Goal: Task Accomplishment & Management: Use online tool/utility

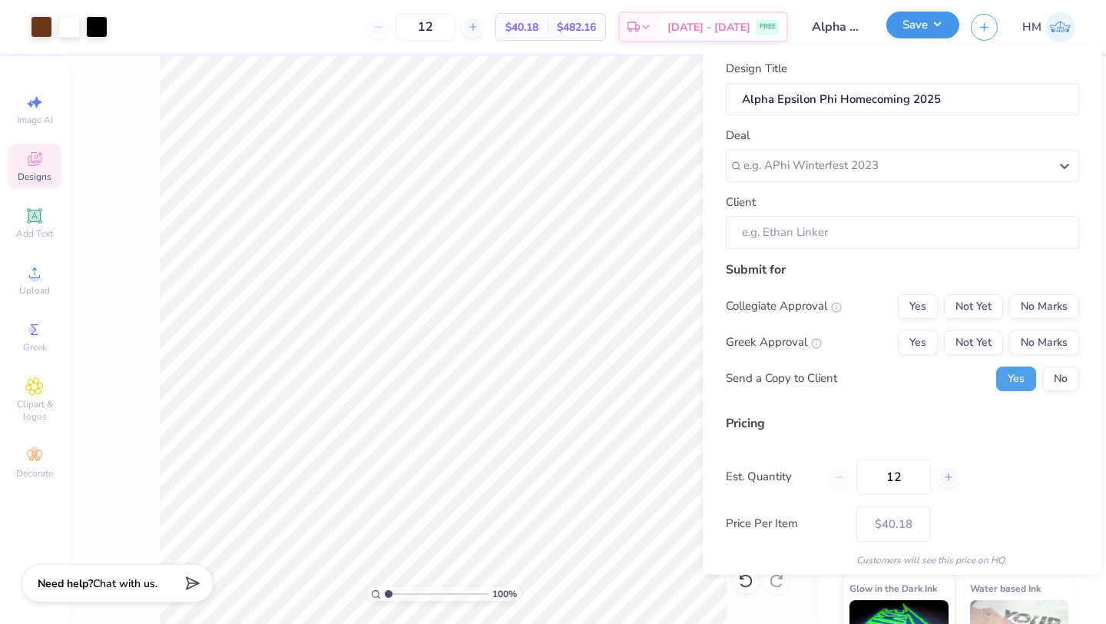
click at [932, 28] on button "Save" at bounding box center [922, 25] width 73 height 27
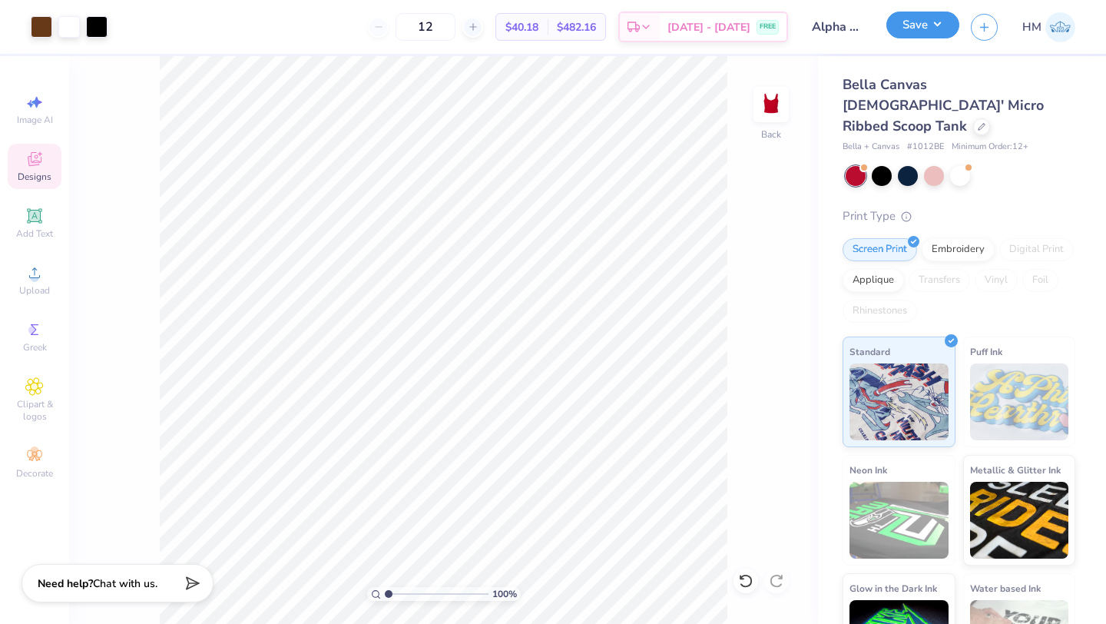
click at [928, 25] on button "Save" at bounding box center [922, 25] width 73 height 27
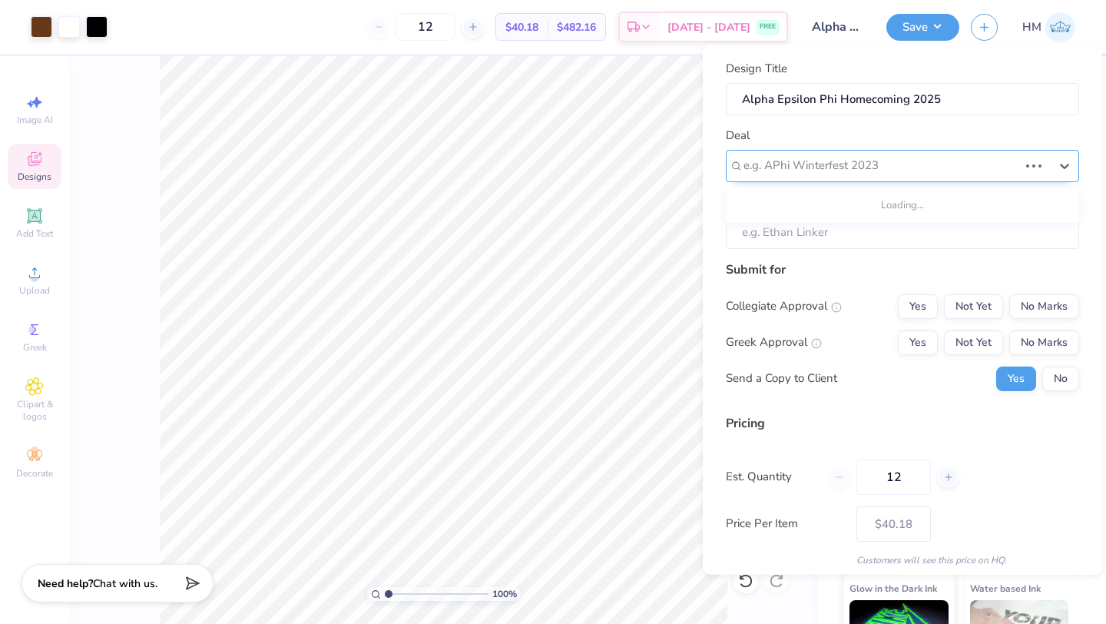
click at [804, 161] on div at bounding box center [880, 165] width 275 height 21
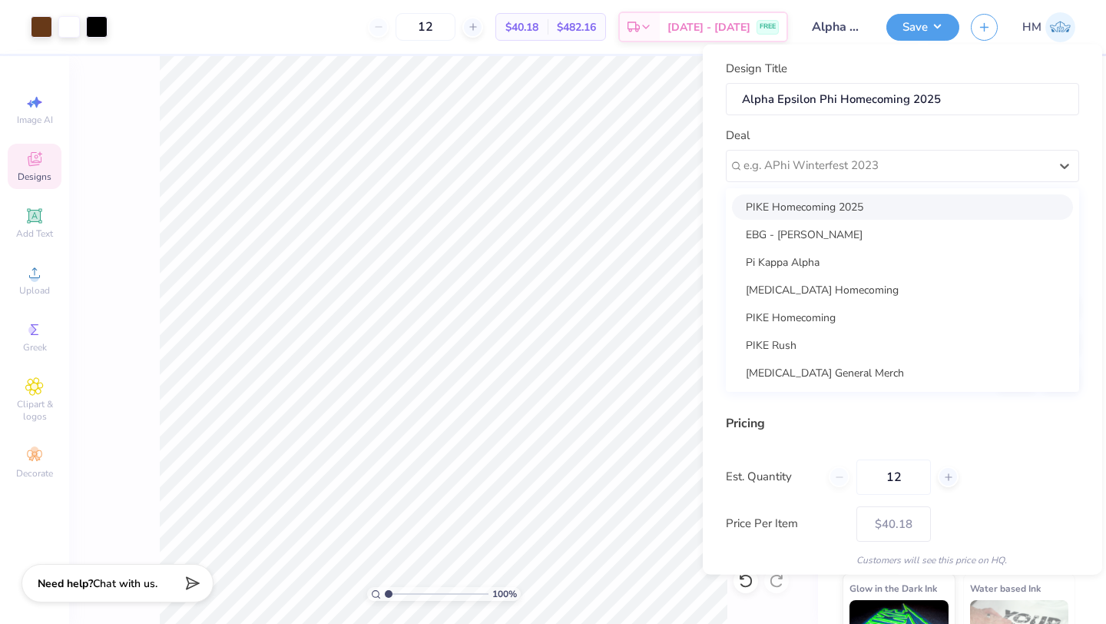
click at [804, 204] on div "PIKE Homecoming 2025" at bounding box center [902, 206] width 341 height 25
type input "[PERSON_NAME] [PERSON_NAME]"
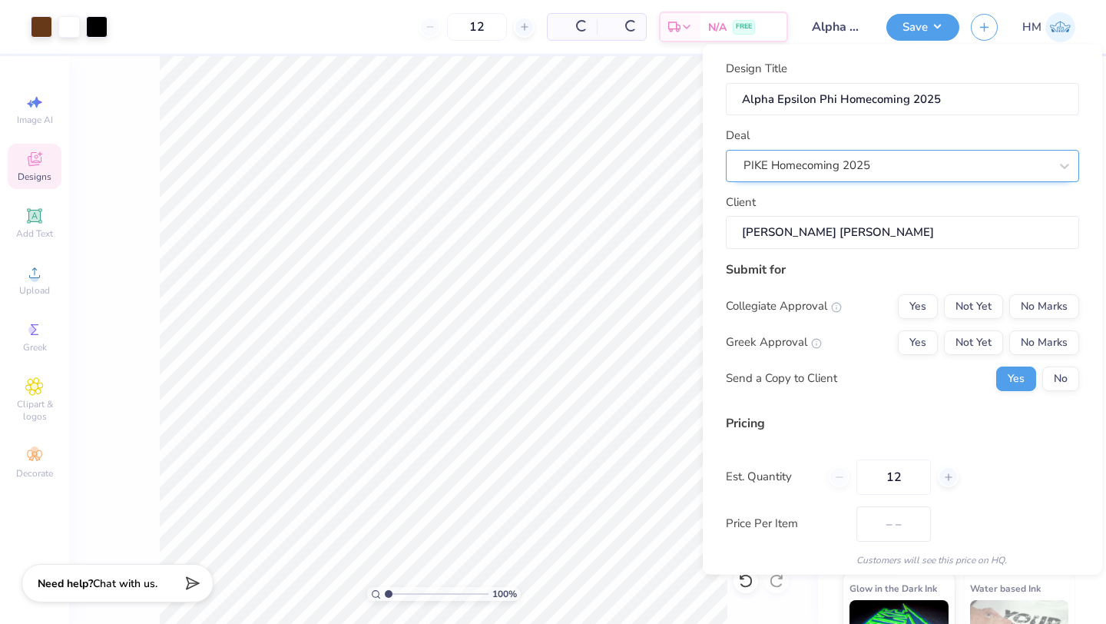
type input "$47.65"
click at [824, 159] on div "PIKE Homecoming 2025" at bounding box center [896, 166] width 309 height 24
click at [722, 166] on div "Design Title Alpha Epsilon Phi Homecoming 2025 Deal PIKE Homecoming 2025 Client…" at bounding box center [902, 310] width 399 height 530
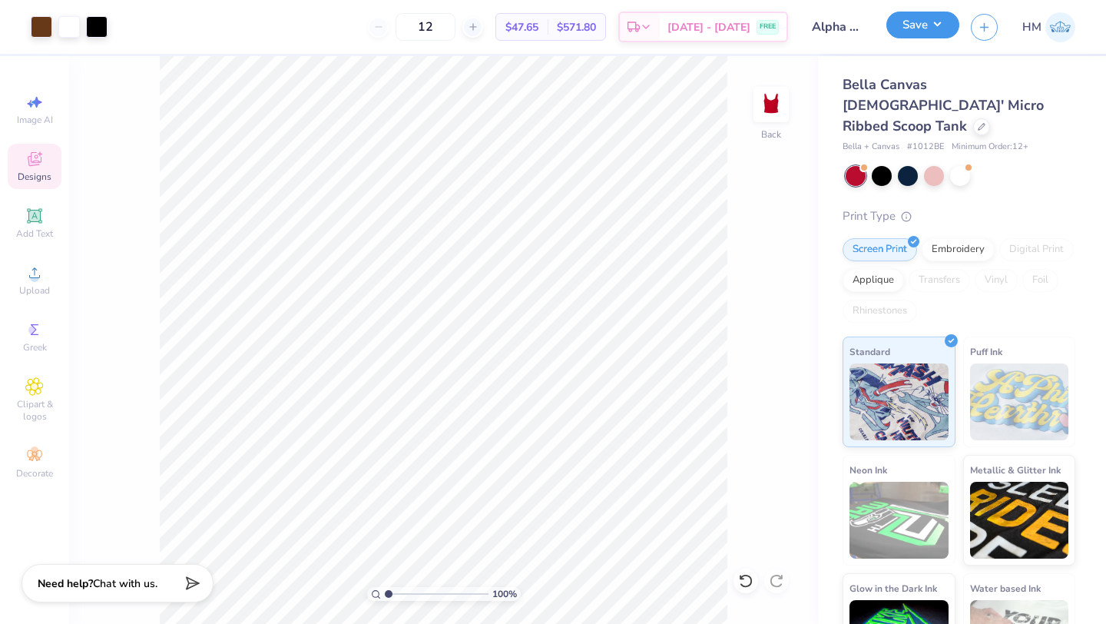
click at [912, 27] on button "Save" at bounding box center [922, 25] width 73 height 27
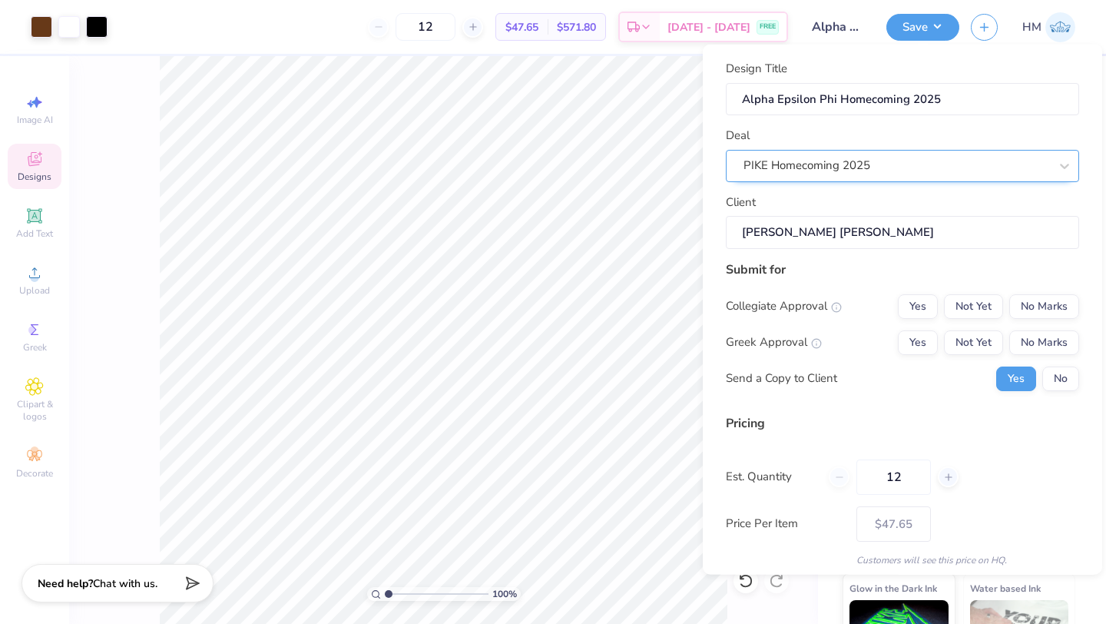
click at [797, 167] on div "PIKE Homecoming 2025" at bounding box center [896, 166] width 309 height 24
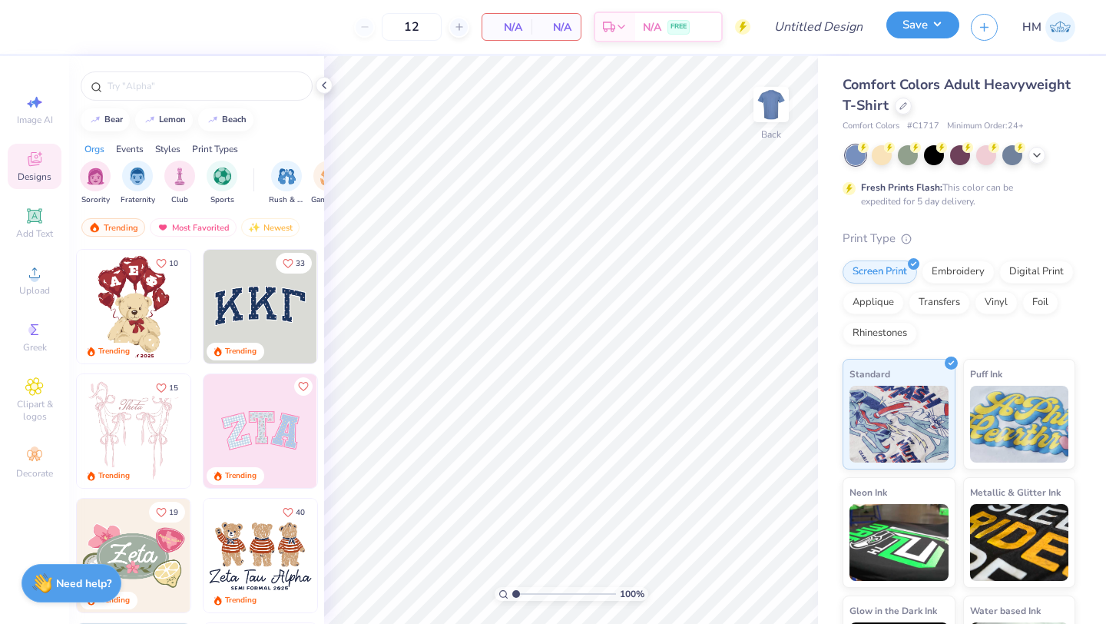
click at [925, 34] on button "Save" at bounding box center [922, 25] width 73 height 27
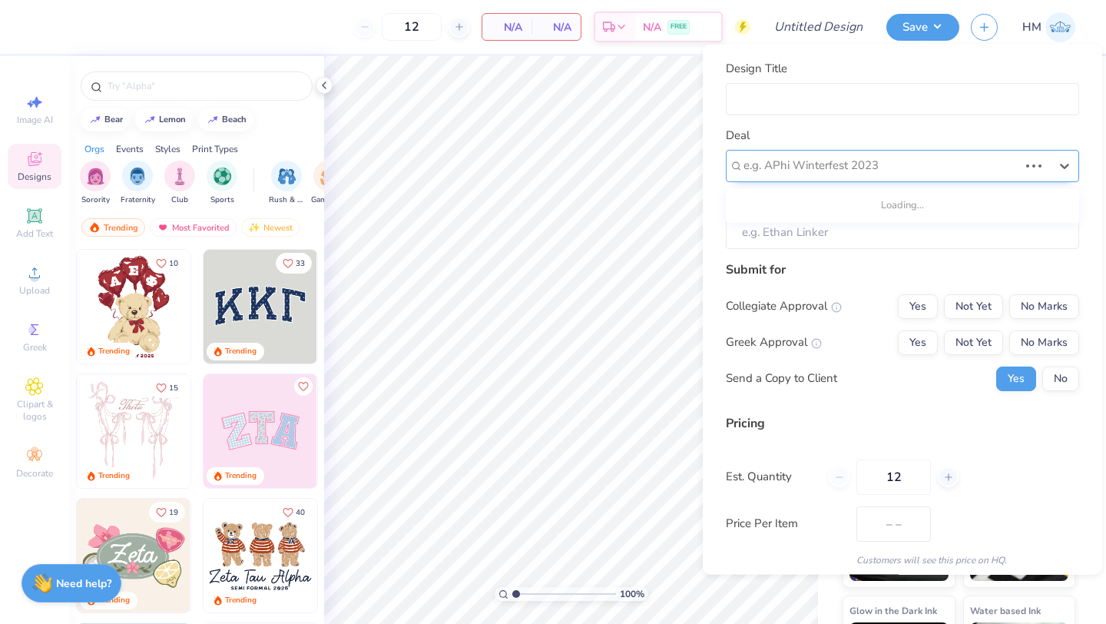
click at [843, 157] on div at bounding box center [880, 165] width 275 height 21
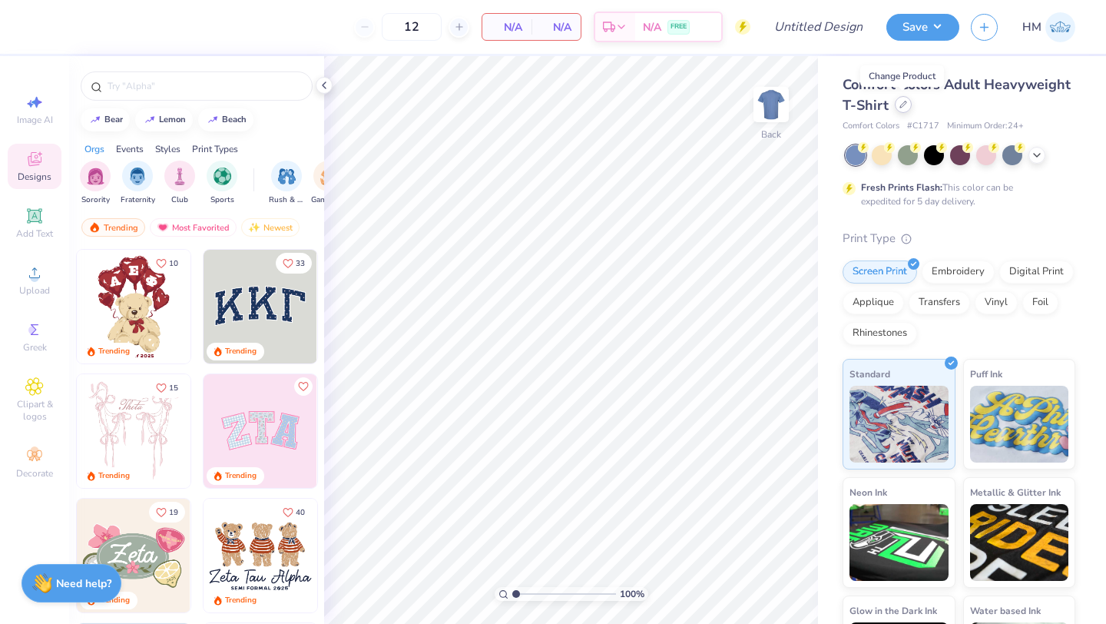
click at [904, 104] on icon at bounding box center [903, 105] width 8 height 8
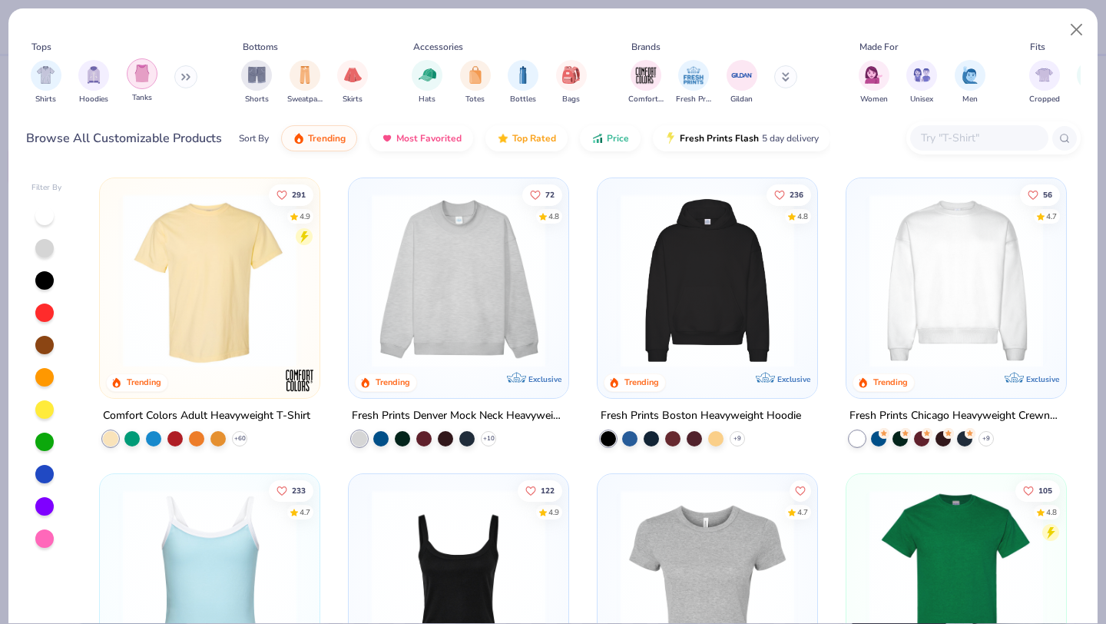
click at [147, 71] on img "filter for Tanks" at bounding box center [142, 74] width 17 height 18
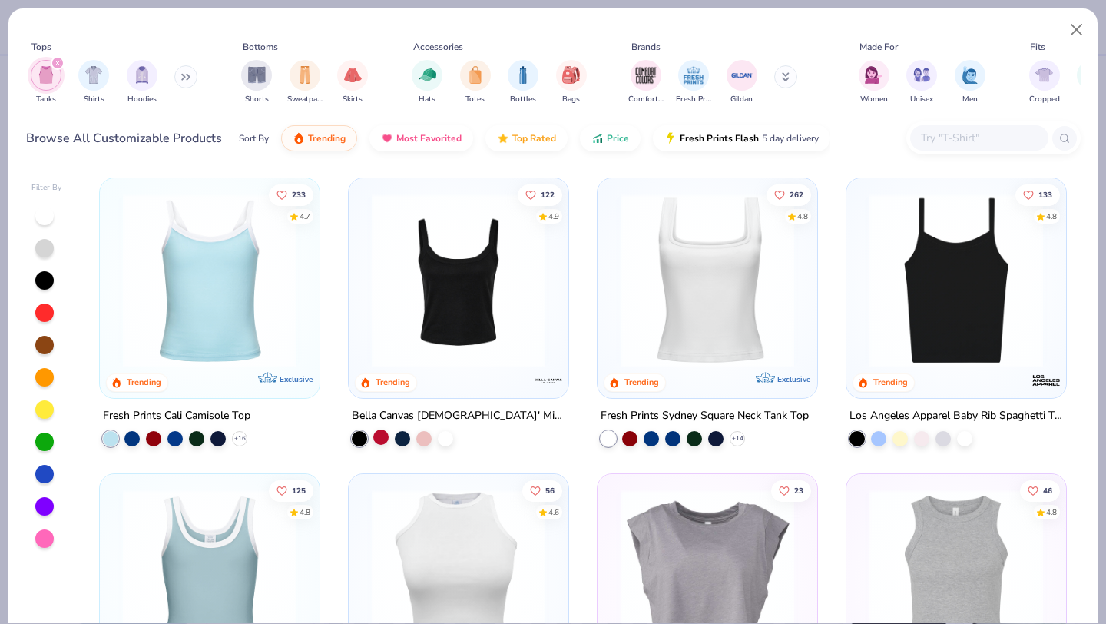
click at [385, 435] on div at bounding box center [380, 436] width 15 height 15
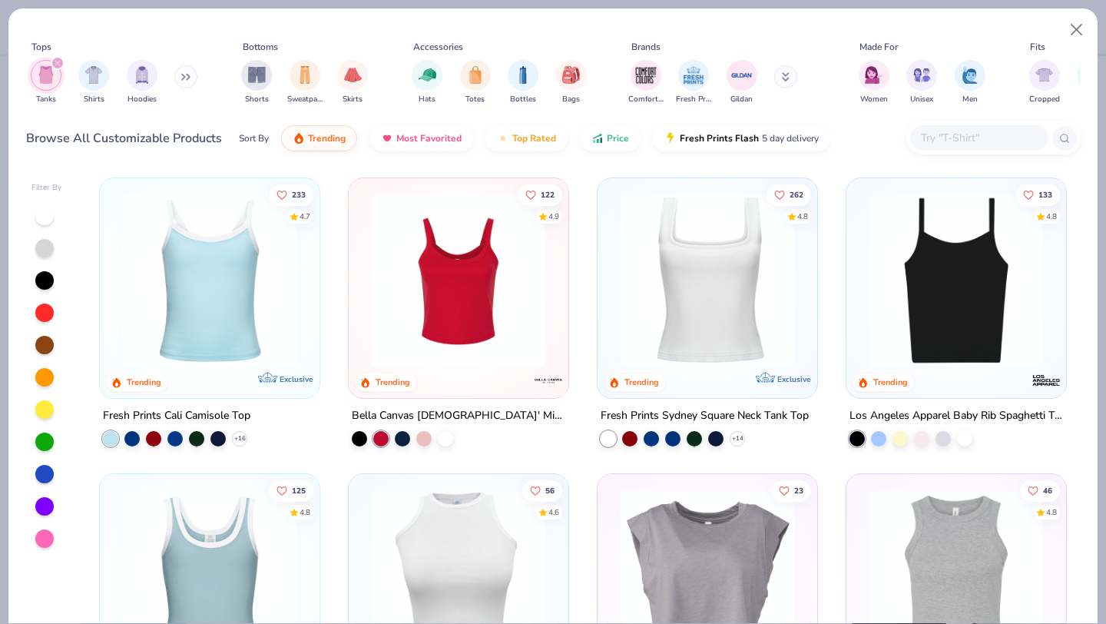
click at [475, 300] on img at bounding box center [458, 281] width 189 height 174
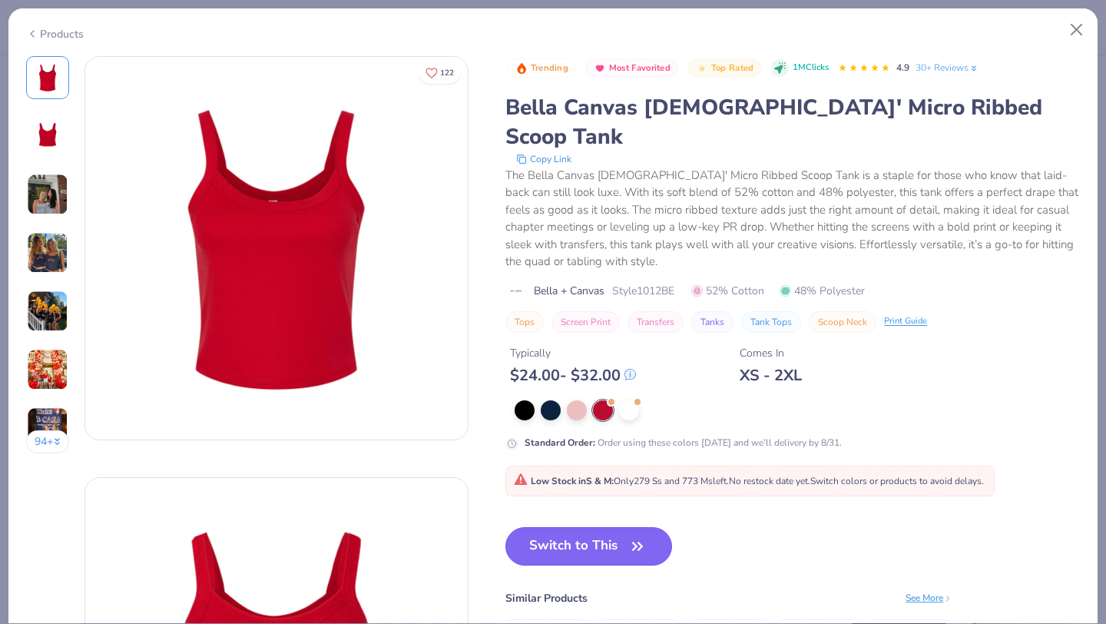
click at [593, 527] on button "Switch to This" at bounding box center [588, 546] width 167 height 38
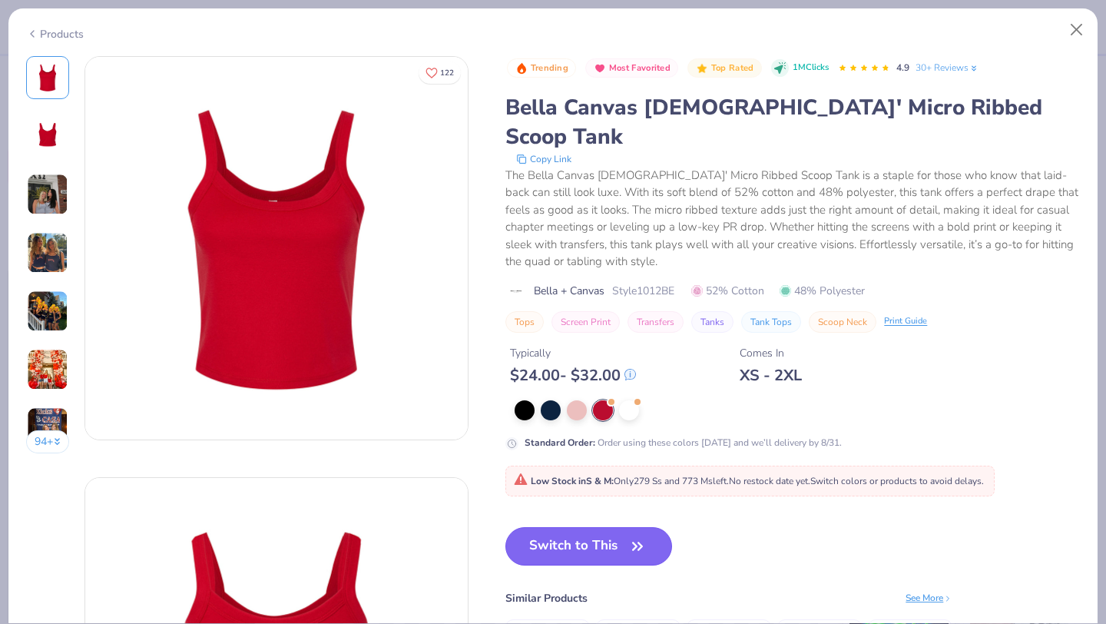
click at [589, 527] on button "Switch to This" at bounding box center [588, 546] width 167 height 38
click at [628, 535] on icon "button" at bounding box center [638, 546] width 22 height 22
type textarea "x"
